Goal: Transaction & Acquisition: Purchase product/service

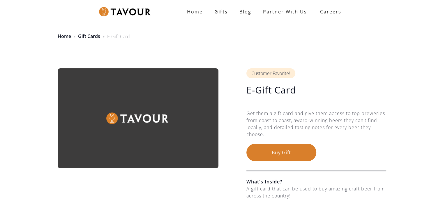
click at [195, 9] on strong "Home" at bounding box center [195, 11] width 16 height 6
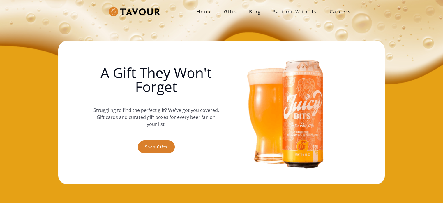
click at [232, 11] on link "Gifts" at bounding box center [230, 12] width 25 height 12
click at [155, 153] on div "Shop gifts" at bounding box center [156, 149] width 37 height 19
click at [156, 145] on link "Shop gifts" at bounding box center [156, 146] width 37 height 13
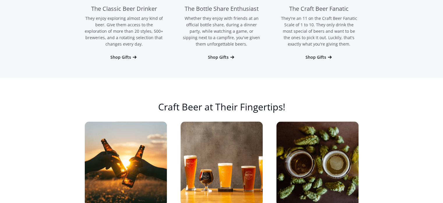
scroll to position [271, 0]
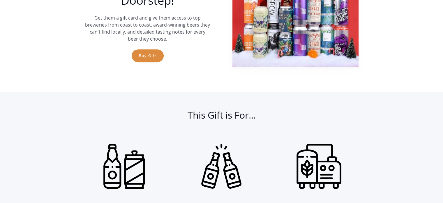
click at [147, 57] on link "Buy Gift" at bounding box center [148, 55] width 32 height 13
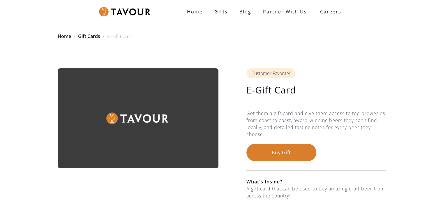
click at [268, 154] on button "Buy Gift" at bounding box center [282, 151] width 70 height 17
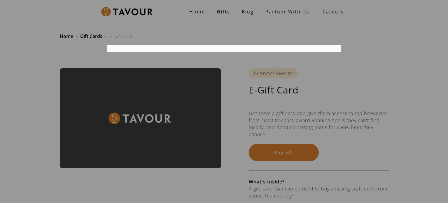
click at [294, 171] on div at bounding box center [224, 101] width 448 height 203
click at [289, 152] on div at bounding box center [224, 101] width 448 height 203
click at [153, 82] on div at bounding box center [224, 101] width 448 height 203
click at [137, 20] on div at bounding box center [224, 101] width 448 height 203
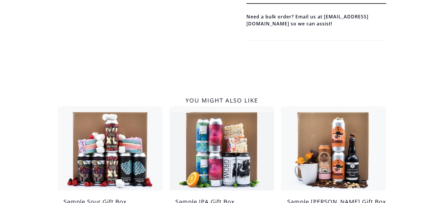
scroll to position [58, 0]
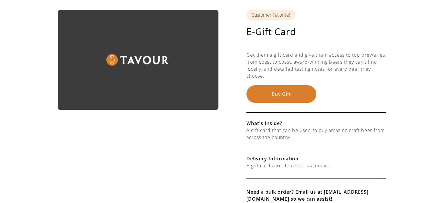
click at [271, 88] on button "Buy Gift" at bounding box center [282, 93] width 70 height 17
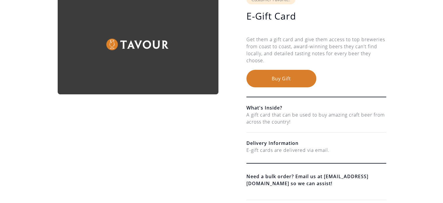
scroll to position [87, 0]
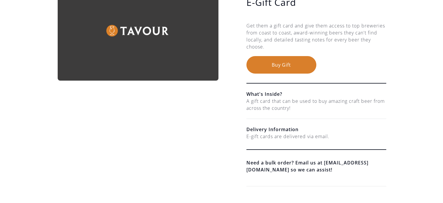
click at [263, 66] on button "Buy Gift" at bounding box center [282, 64] width 70 height 17
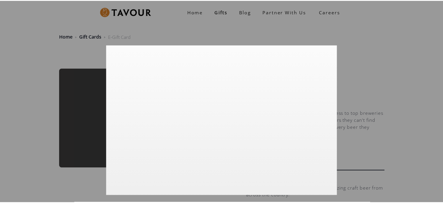
scroll to position [0, 0]
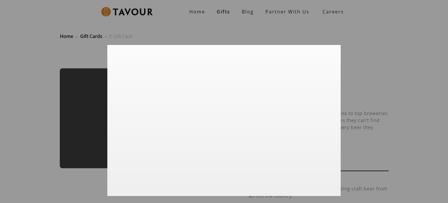
click at [368, 22] on div at bounding box center [224, 101] width 448 height 203
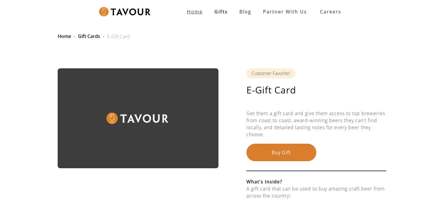
click at [195, 12] on strong "Home" at bounding box center [195, 11] width 16 height 6
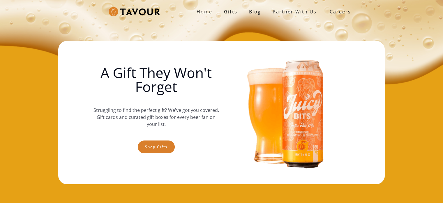
click at [206, 14] on strong "Home" at bounding box center [205, 11] width 16 height 6
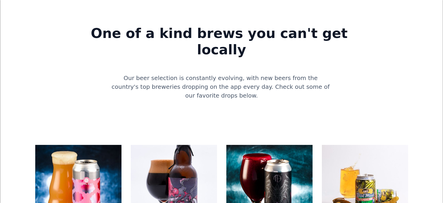
scroll to position [437, 0]
